Goal: Task Accomplishment & Management: Use online tool/utility

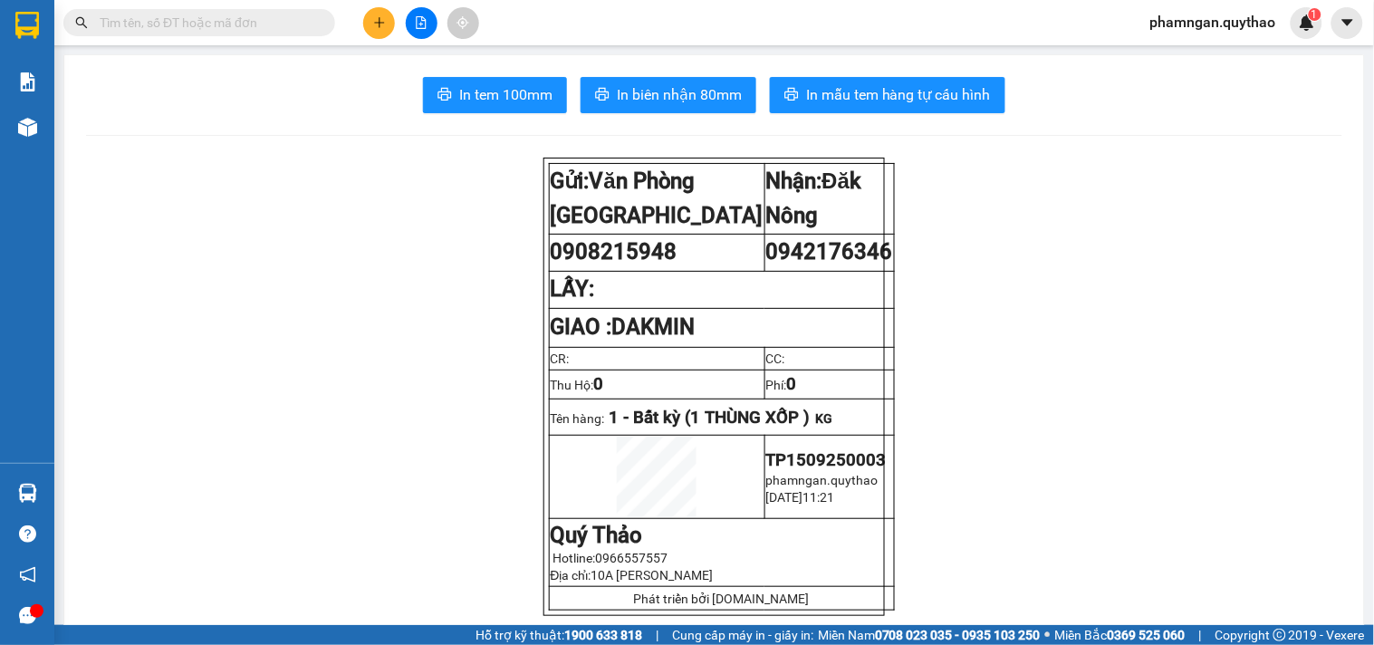
click at [264, 21] on input "text" at bounding box center [207, 23] width 214 height 20
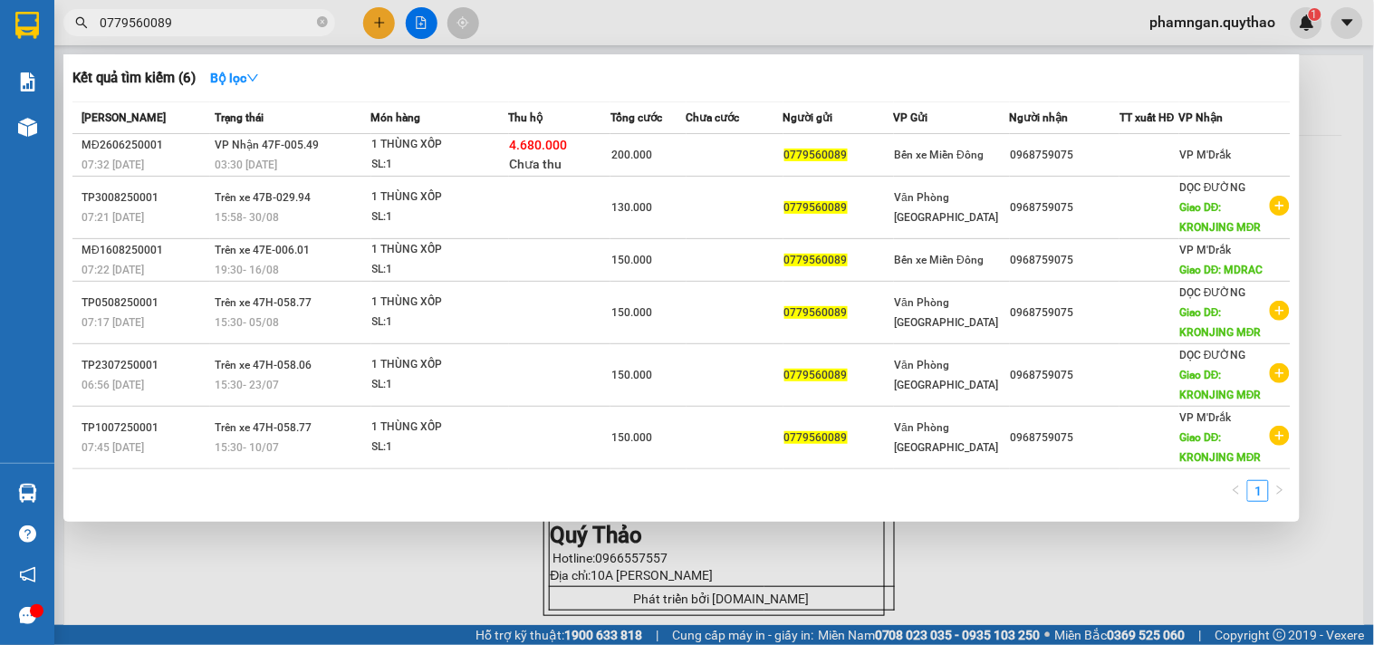
type input "0779560089"
drag, startPoint x: 1373, startPoint y: 174, endPoint x: 1373, endPoint y: 227, distance: 53.4
click at [1373, 227] on div at bounding box center [687, 322] width 1374 height 645
click at [285, 16] on input "0779560089" at bounding box center [207, 23] width 214 height 20
drag, startPoint x: 1370, startPoint y: 75, endPoint x: 1373, endPoint y: 176, distance: 100.6
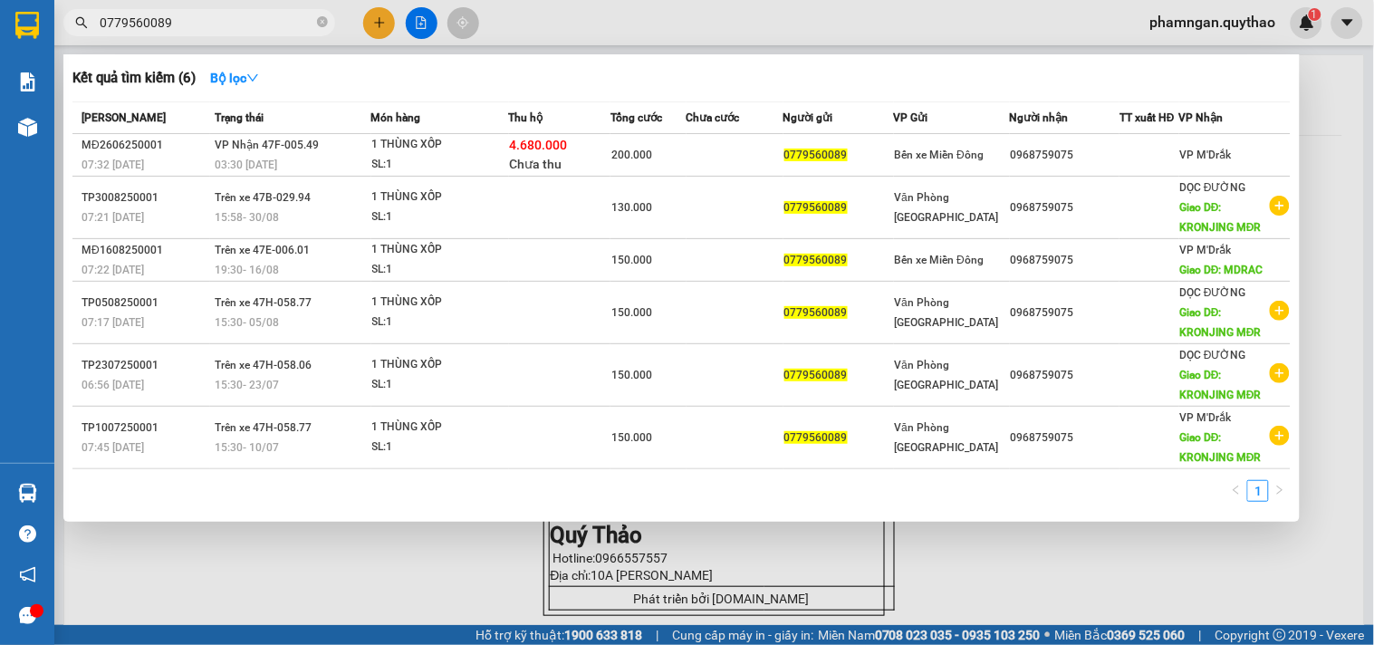
click at [1373, 176] on div at bounding box center [687, 322] width 1374 height 645
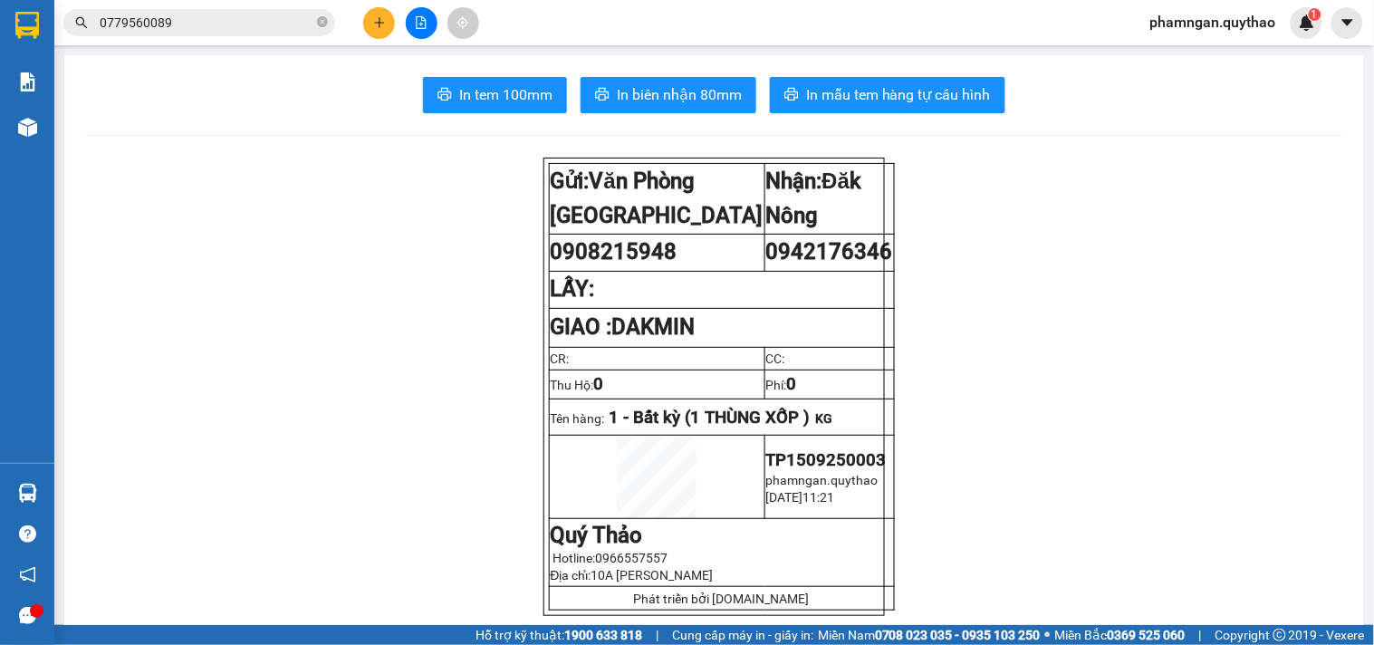
click at [284, 21] on input "0779560089" at bounding box center [207, 23] width 214 height 20
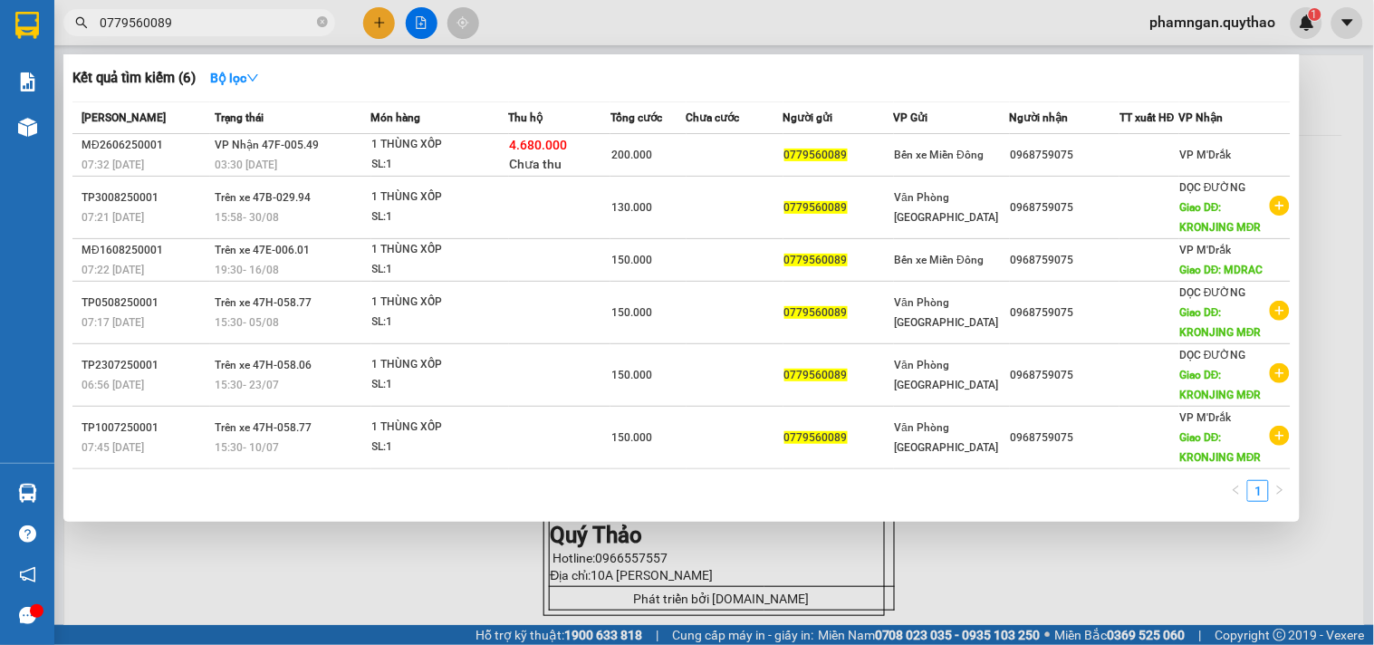
click at [1320, 129] on div at bounding box center [687, 322] width 1374 height 645
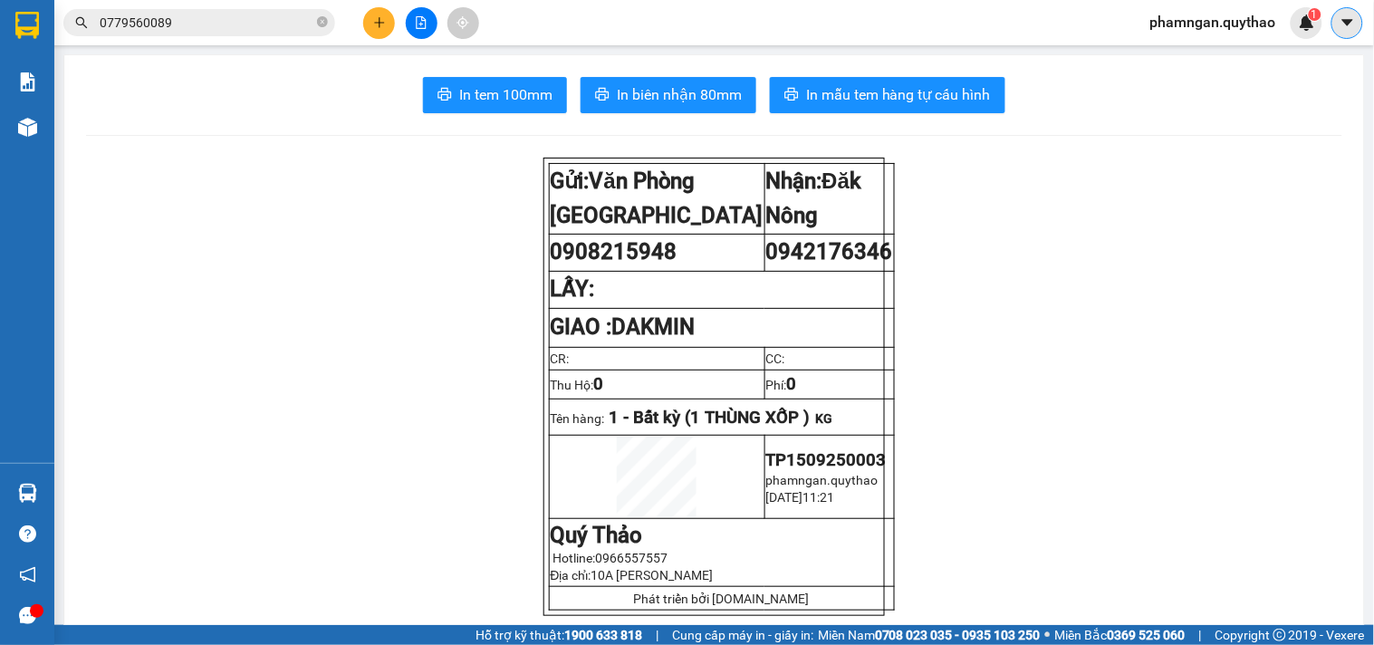
click at [1340, 22] on icon "caret-down" at bounding box center [1348, 22] width 16 height 16
